Goal: Complete Application Form: Complete application form

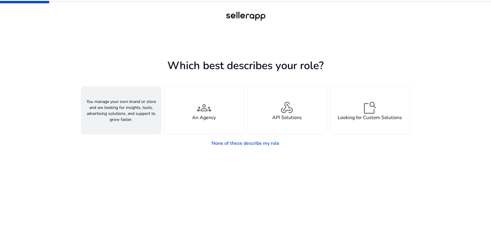
click at [113, 111] on div "person A Seller" at bounding box center [121, 110] width 79 height 47
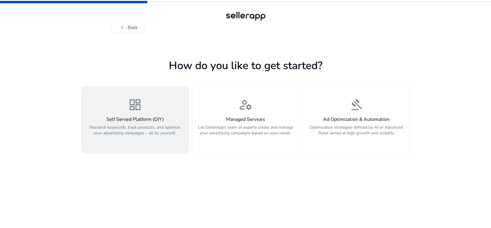
click at [123, 126] on p "Research keywords, track products, and optimize your advertising campaigns – al…" at bounding box center [135, 133] width 100 height 18
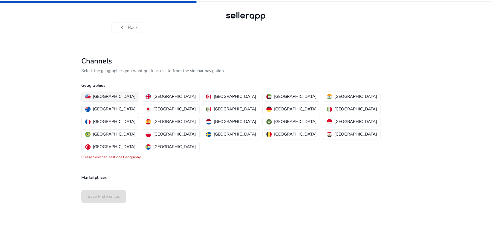
click at [111, 97] on p "[GEOGRAPHIC_DATA]" at bounding box center [114, 96] width 42 height 6
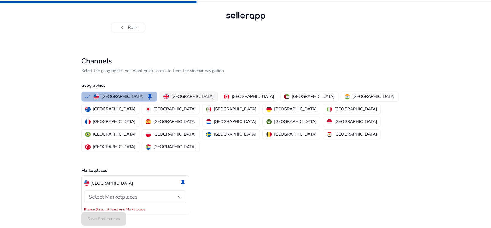
click at [171, 96] on p "[GEOGRAPHIC_DATA]" at bounding box center [192, 96] width 42 height 6
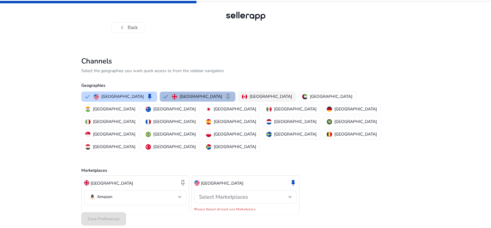
click at [250, 95] on p "[GEOGRAPHIC_DATA]" at bounding box center [271, 96] width 42 height 6
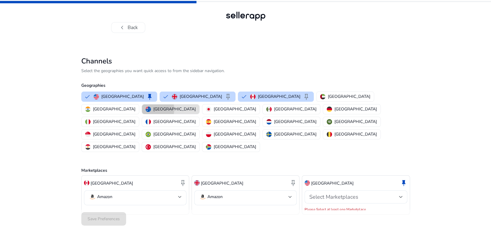
click at [196, 106] on p "[GEOGRAPHIC_DATA]" at bounding box center [174, 109] width 42 height 6
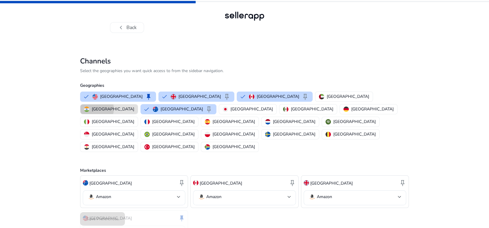
click at [134, 106] on p "[GEOGRAPHIC_DATA]" at bounding box center [113, 109] width 42 height 6
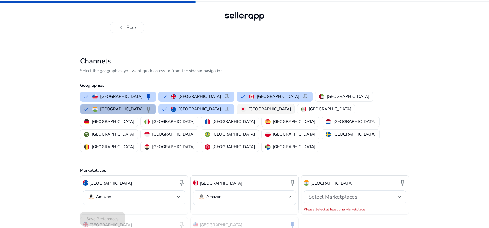
click at [248, 111] on p "[GEOGRAPHIC_DATA]" at bounding box center [269, 109] width 42 height 6
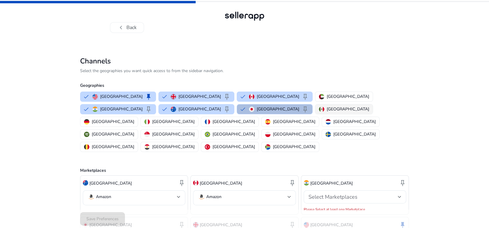
click at [327, 108] on p "[GEOGRAPHIC_DATA]" at bounding box center [348, 109] width 42 height 6
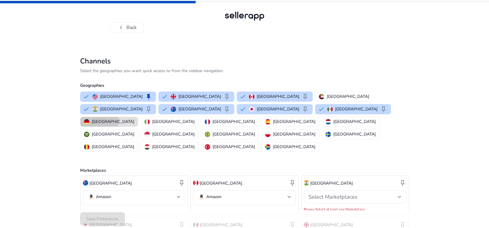
click at [134, 118] on p "[GEOGRAPHIC_DATA]" at bounding box center [113, 121] width 42 height 6
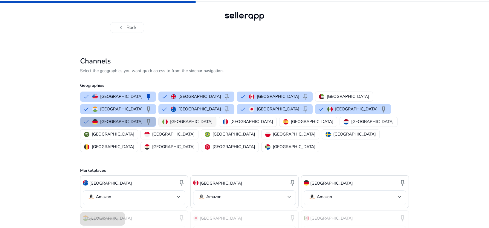
click at [212, 118] on p "[GEOGRAPHIC_DATA]" at bounding box center [191, 121] width 42 height 6
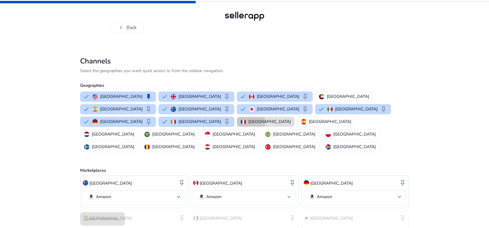
click at [291, 118] on p "[GEOGRAPHIC_DATA]" at bounding box center [269, 121] width 42 height 6
click at [369, 118] on p "[GEOGRAPHIC_DATA]" at bounding box center [348, 121] width 42 height 6
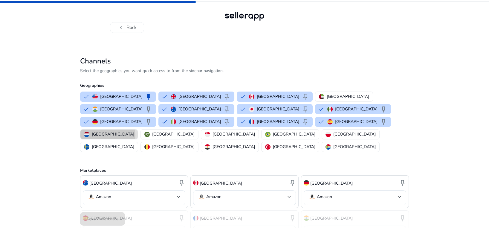
click at [134, 131] on p "[GEOGRAPHIC_DATA]" at bounding box center [113, 134] width 42 height 6
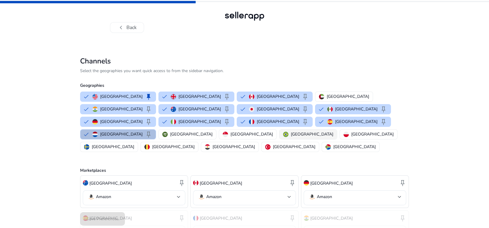
click at [291, 131] on p "[GEOGRAPHIC_DATA]" at bounding box center [312, 134] width 42 height 6
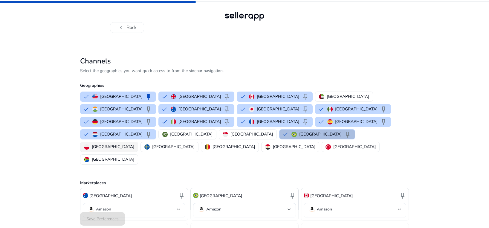
click at [134, 143] on p "[GEOGRAPHIC_DATA]" at bounding box center [113, 146] width 42 height 6
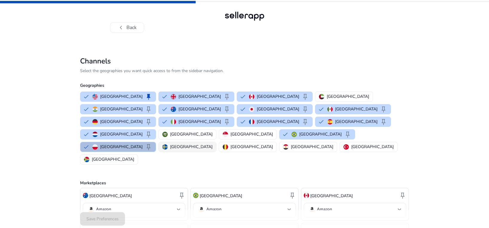
click at [212, 143] on p "[GEOGRAPHIC_DATA]" at bounding box center [191, 146] width 42 height 6
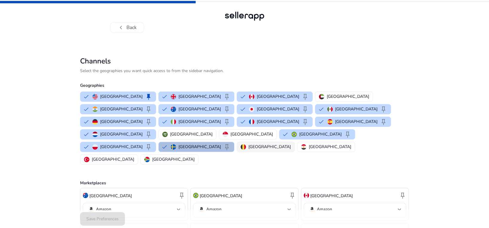
click at [248, 143] on p "[GEOGRAPHIC_DATA]" at bounding box center [269, 146] width 42 height 6
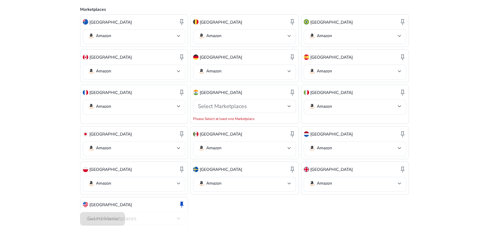
scroll to position [179, 0]
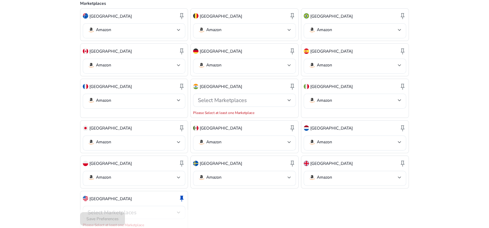
click at [178, 211] on div at bounding box center [179, 212] width 4 height 2
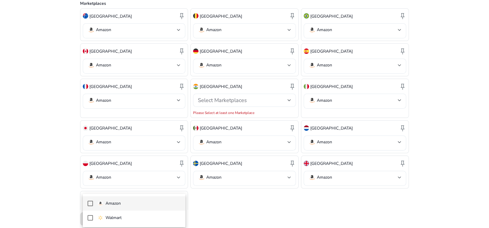
click at [88, 202] on mat-pseudo-checkbox at bounding box center [90, 203] width 5 height 5
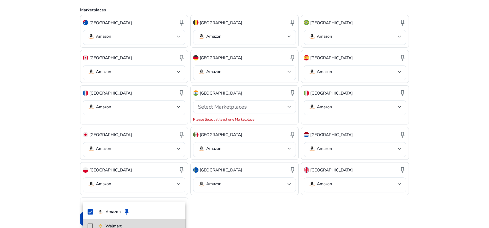
click at [90, 224] on mat-pseudo-checkbox at bounding box center [90, 225] width 5 height 5
click at [269, 191] on div at bounding box center [244, 114] width 489 height 228
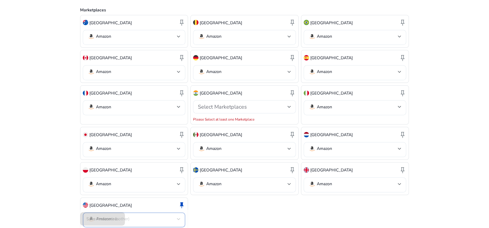
click at [179, 218] on div at bounding box center [179, 219] width 4 height 2
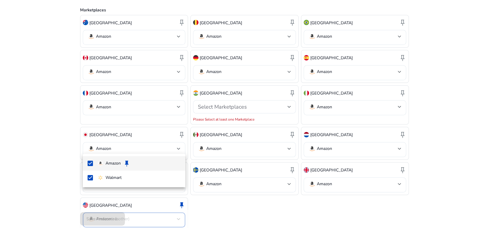
click at [231, 189] on div at bounding box center [244, 114] width 489 height 228
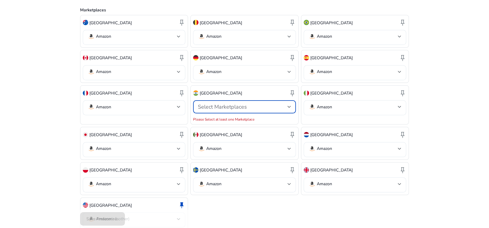
click at [288, 105] on div at bounding box center [289, 106] width 4 height 2
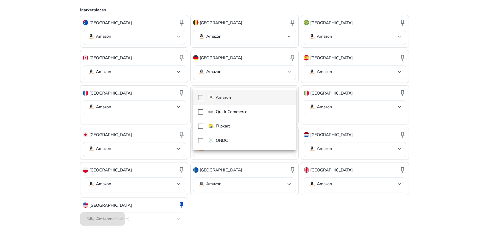
click at [198, 96] on mat-pseudo-checkbox at bounding box center [200, 97] width 5 height 5
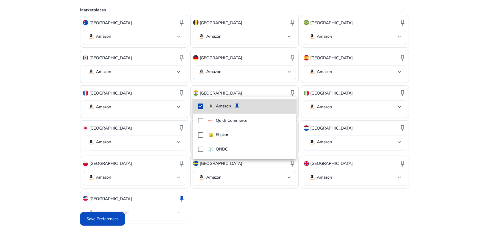
scroll to position [166, 0]
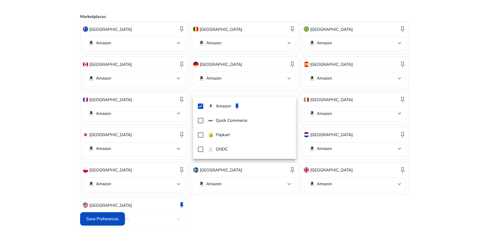
click at [100, 220] on div at bounding box center [244, 114] width 489 height 228
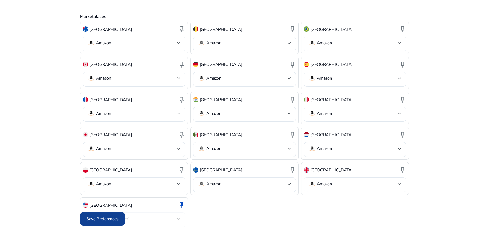
click at [100, 217] on span "Save Preferences" at bounding box center [102, 218] width 32 height 6
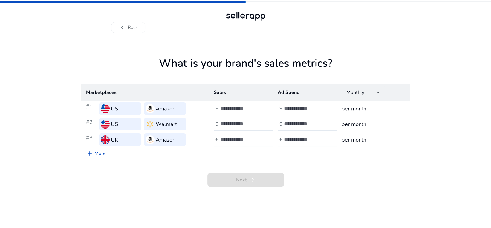
click at [245, 108] on input "number" at bounding box center [240, 108] width 40 height 7
click at [128, 25] on button "chevron_left Back" at bounding box center [128, 27] width 34 height 11
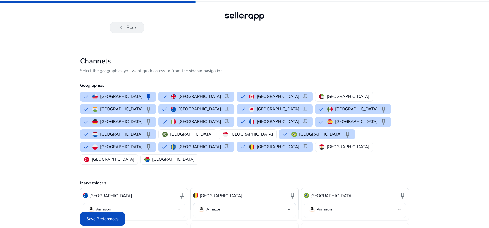
click at [130, 28] on button "chevron_left Back" at bounding box center [127, 27] width 34 height 11
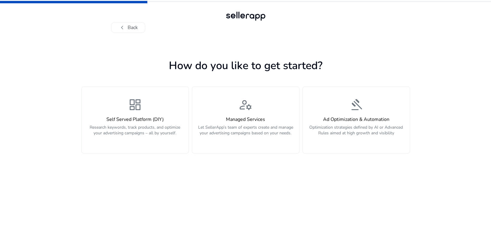
click at [130, 28] on button "chevron_left Back" at bounding box center [128, 27] width 34 height 11
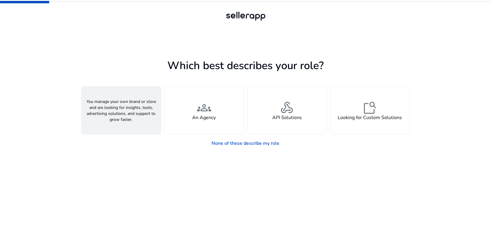
click at [136, 117] on div "person A Seller" at bounding box center [121, 110] width 79 height 47
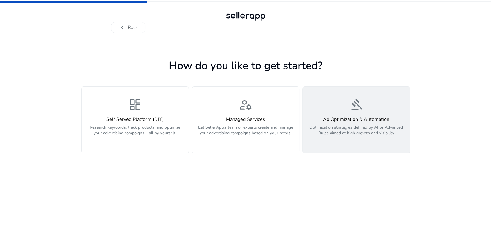
click at [332, 128] on p "Optimization strategies defined by AI or Advanced Rules aimed at high growth an…" at bounding box center [356, 133] width 100 height 18
